Goal: Task Accomplishment & Management: Manage account settings

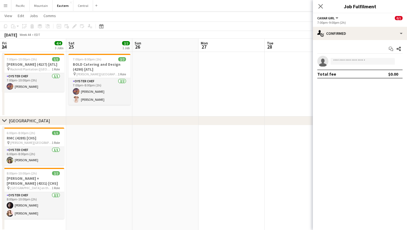
scroll to position [0, 231]
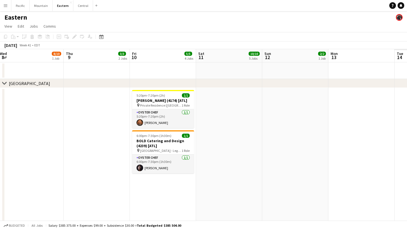
scroll to position [0, 211]
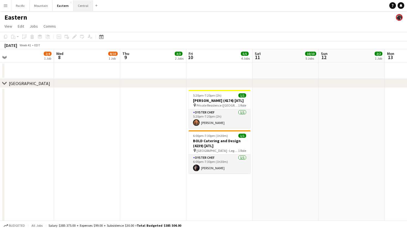
click at [80, 7] on button "Central Close" at bounding box center [83, 5] width 20 height 11
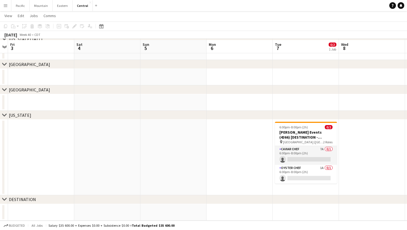
scroll to position [45, 0]
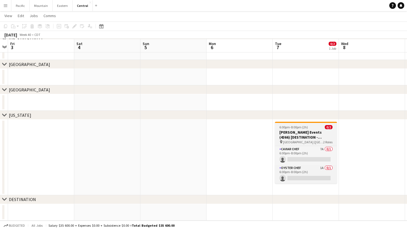
click at [324, 134] on h3 "Todd Events (4366) [DESTINATION - Dallas, TX]" at bounding box center [306, 135] width 62 height 10
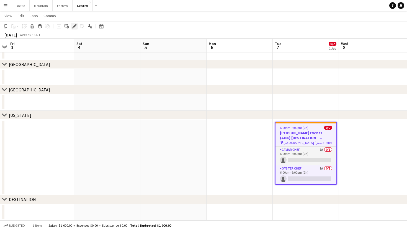
click at [76, 24] on icon at bounding box center [75, 24] width 1 height 1
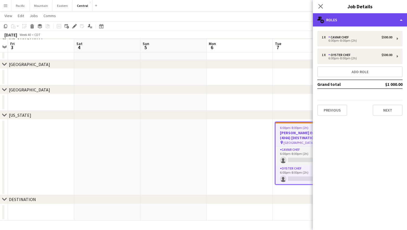
click at [373, 20] on div "multiple-users-add Roles" at bounding box center [360, 19] width 94 height 13
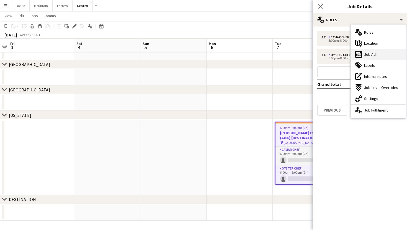
click at [378, 56] on div "ads-window Job Ad" at bounding box center [378, 54] width 55 height 11
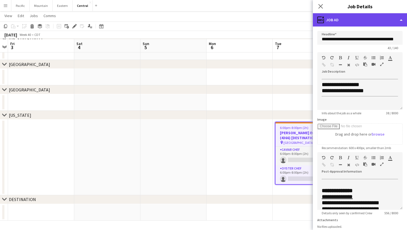
click at [370, 25] on div "ads-window Job Ad" at bounding box center [360, 19] width 94 height 13
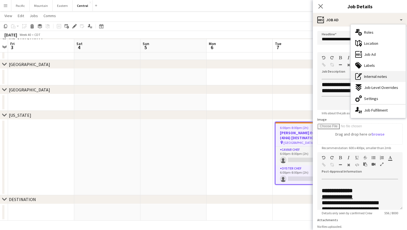
click at [385, 75] on span "Internal notes" at bounding box center [375, 76] width 23 height 5
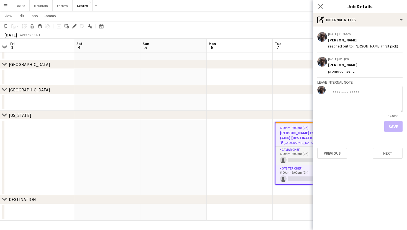
click at [340, 27] on div "09-29-2025 11:26am Edit internal note Delete internal note Jeremiah Bell reache…" at bounding box center [360, 95] width 94 height 137
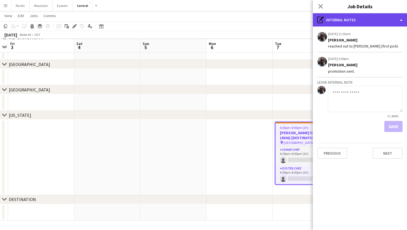
click at [346, 24] on div "pen-write Internal notes" at bounding box center [360, 19] width 94 height 13
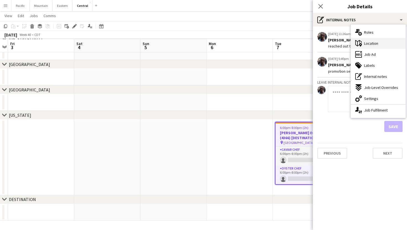
click at [372, 47] on div "maps-pin-1 Location" at bounding box center [378, 43] width 55 height 11
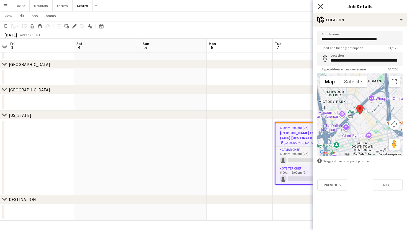
click at [321, 5] on icon "Close pop-in" at bounding box center [320, 6] width 5 height 5
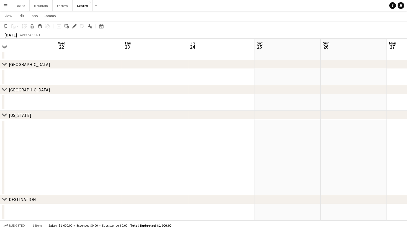
scroll to position [44, 0]
click at [59, 4] on button "Eastern Close" at bounding box center [63, 5] width 20 height 11
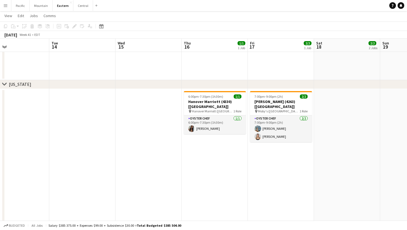
scroll to position [0, 254]
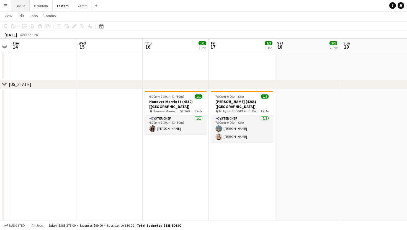
click at [23, 8] on button "Pacific Close" at bounding box center [20, 5] width 18 height 11
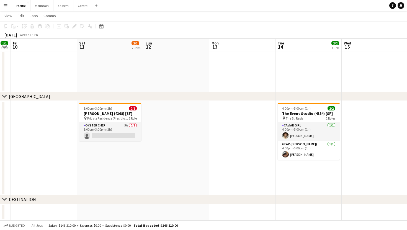
scroll to position [0, 257]
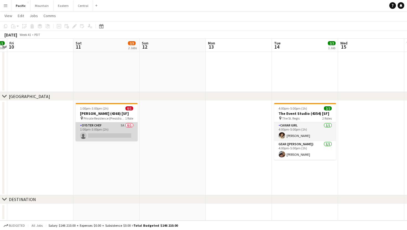
click at [121, 134] on app-card-role "Oyster Chef 5A 0/1 1:00pm-3:00pm (2h) single-neutral-actions" at bounding box center [107, 132] width 62 height 19
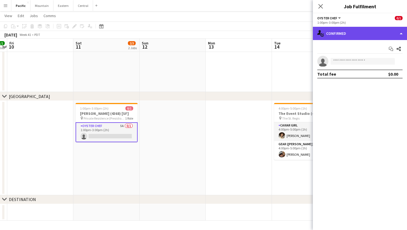
click at [376, 34] on div "single-neutral-actions-check-2 Confirmed" at bounding box center [360, 33] width 94 height 13
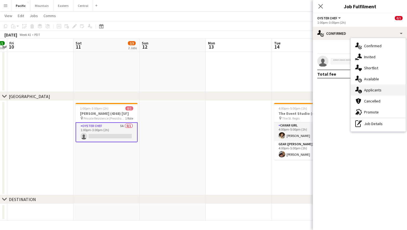
click at [368, 88] on span "Applicants" at bounding box center [372, 90] width 17 height 5
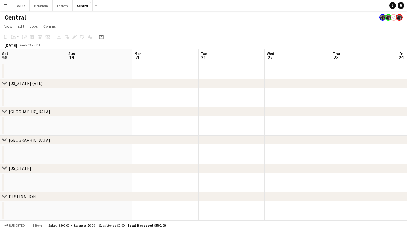
scroll to position [0, 187]
